Goal: Contribute content

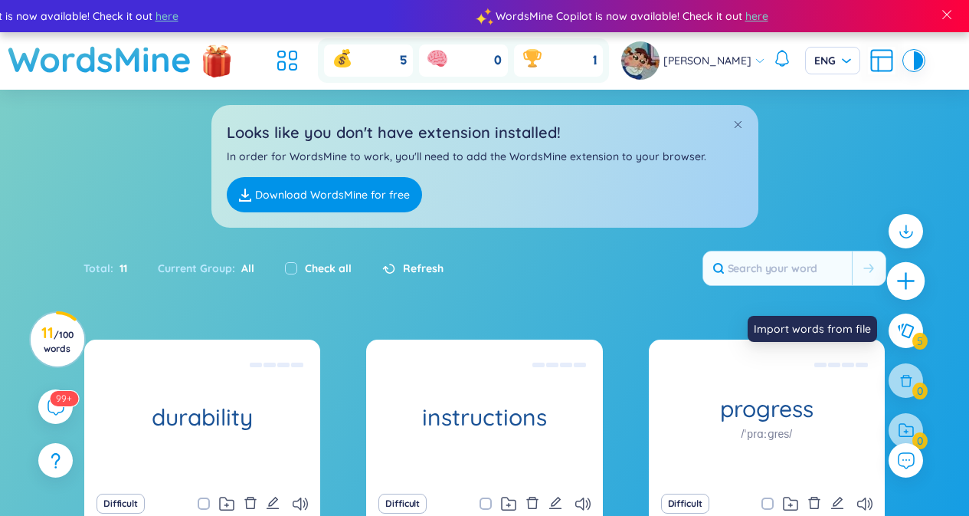
scroll to position [98, 0]
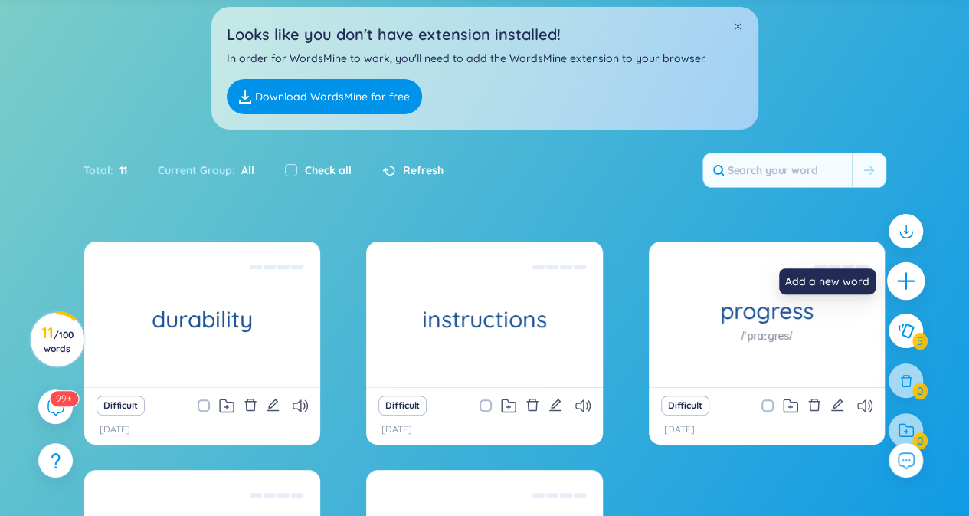
click at [915, 281] on icon "plus" at bounding box center [906, 281] width 21 height 21
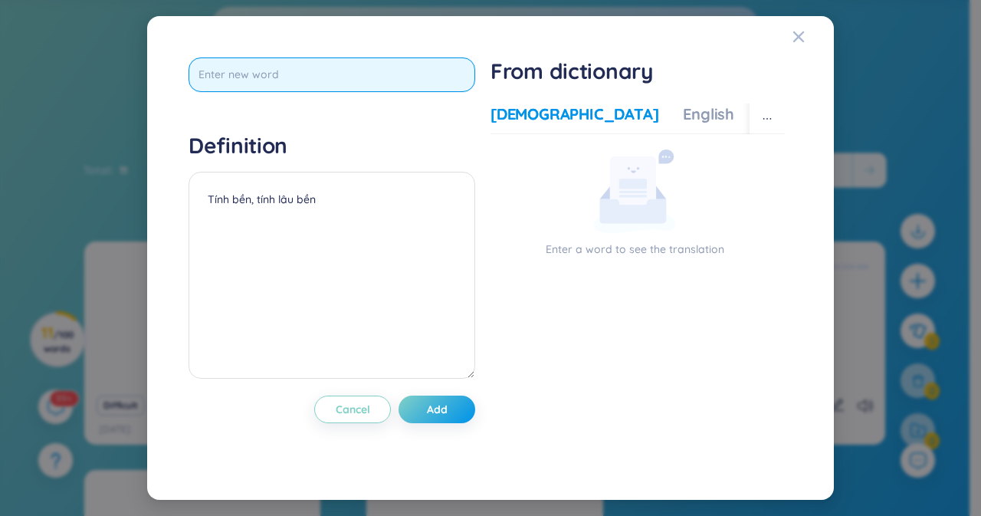
click at [385, 65] on input "text" at bounding box center [332, 74] width 287 height 34
type input "robbed"
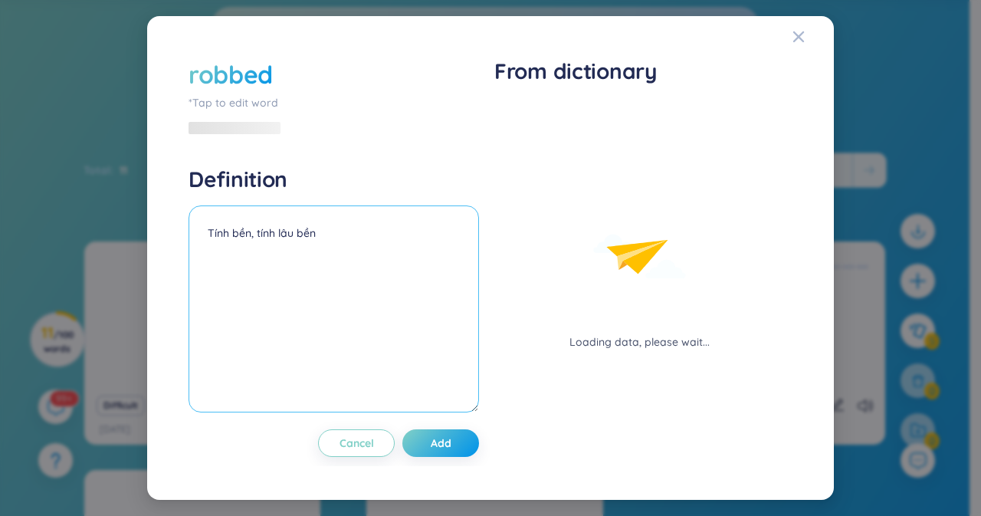
click at [343, 208] on textarea "Tính bền, tính lâu bền" at bounding box center [334, 308] width 290 height 207
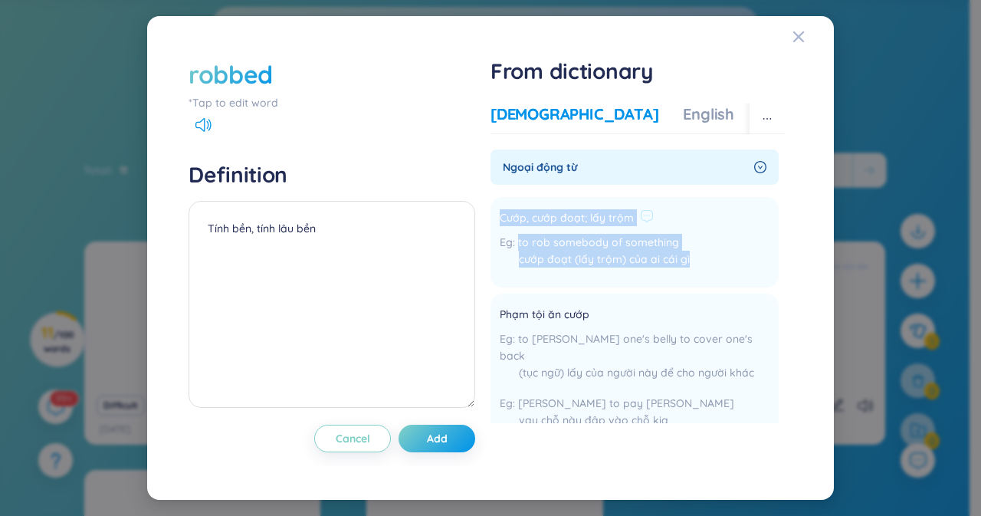
drag, startPoint x: 501, startPoint y: 221, endPoint x: 759, endPoint y: 264, distance: 261.0
click at [759, 264] on li "Cướp, cướp đoạt; lấy trộm to rob somebody of something cướp đoạt (lấy trộm) của…" at bounding box center [634, 242] width 288 height 90
copy div "Cướp, cướp đoạt; lấy trộm to rob somebody of something cướp đoạt (lấy trộm) của…"
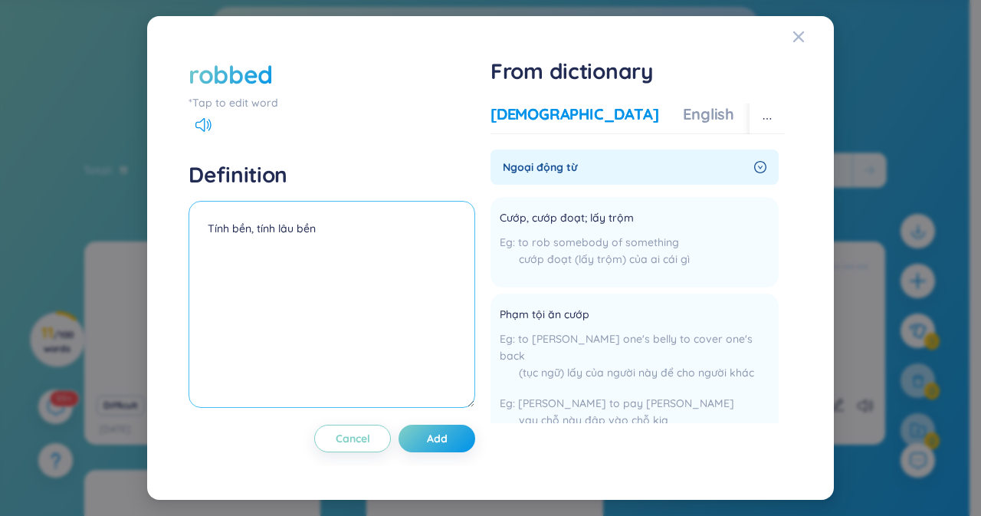
click at [311, 240] on textarea "Tính bền, tính lâu bền" at bounding box center [332, 304] width 287 height 207
paste textarea "Cướp, cướp đoạt; lấy trộm to rob somebody of something cướp đoạt (lấy trộm) của…"
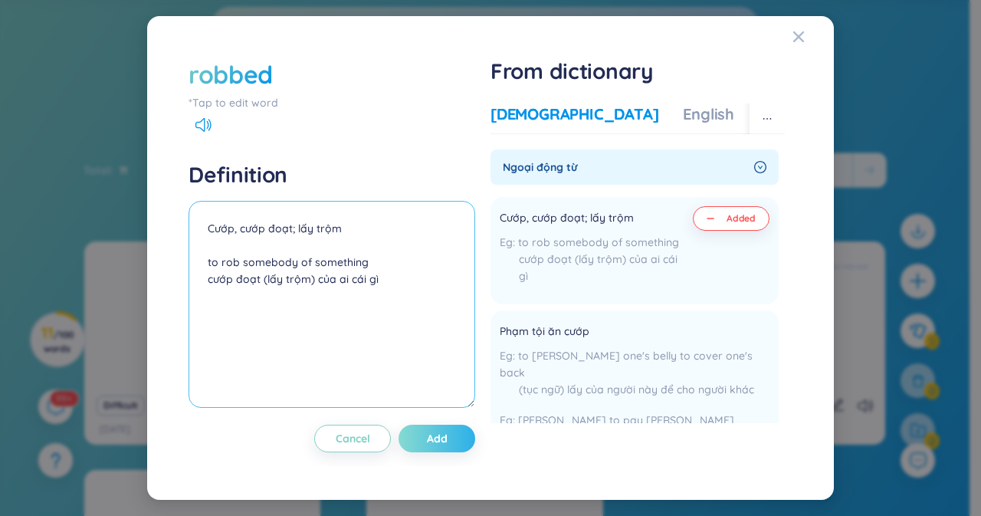
type textarea "Cướp, cướp đoạt; lấy trộm to rob somebody of something cướp đoạt (lấy trộm) của…"
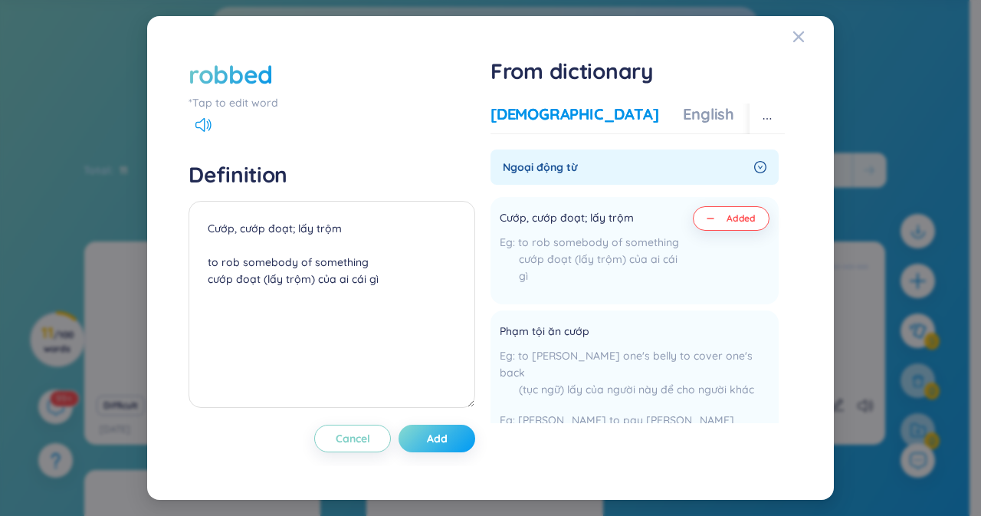
click at [453, 439] on button "Add" at bounding box center [436, 439] width 77 height 28
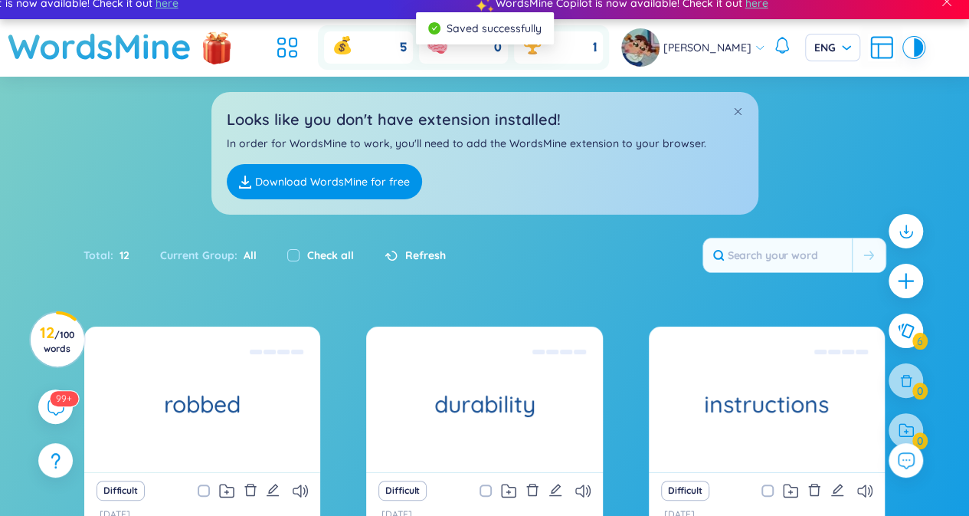
scroll to position [0, 0]
